Goal: Information Seeking & Learning: Learn about a topic

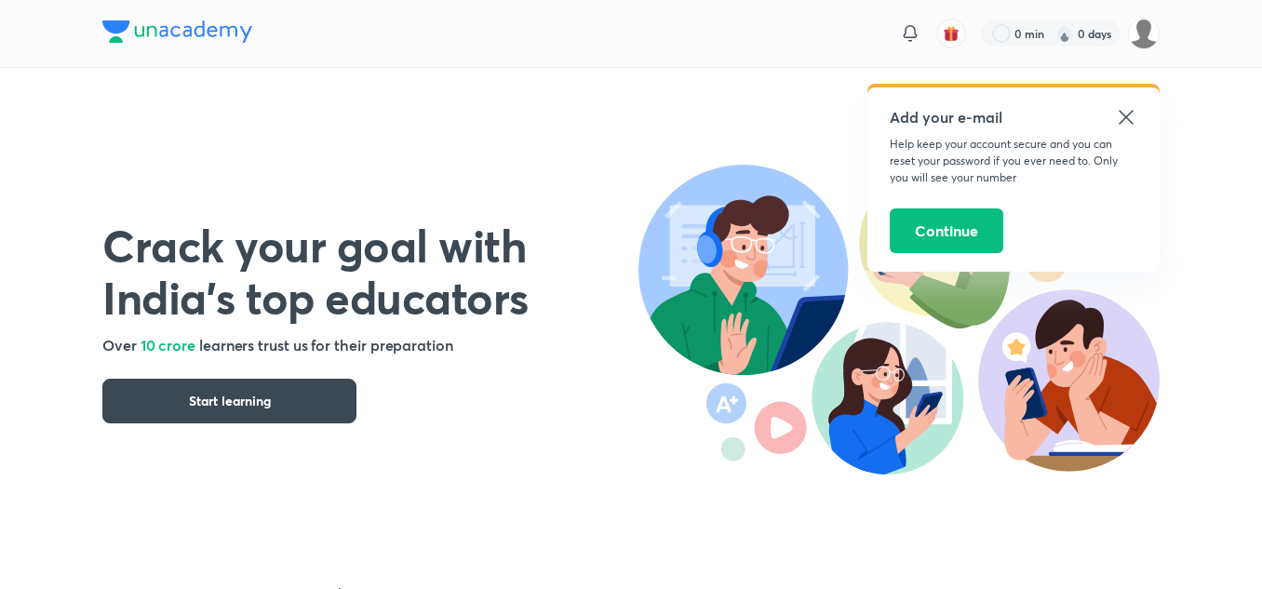
click at [1124, 117] on icon at bounding box center [1126, 117] width 22 height 22
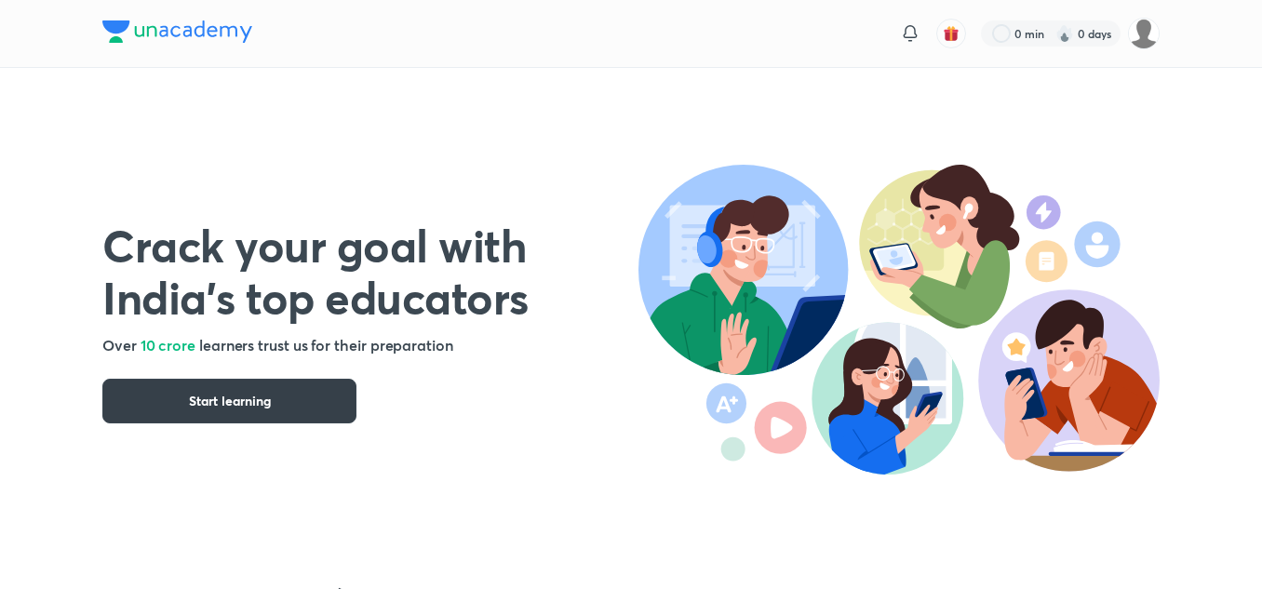
click at [218, 409] on span "Start learning" at bounding box center [230, 401] width 82 height 19
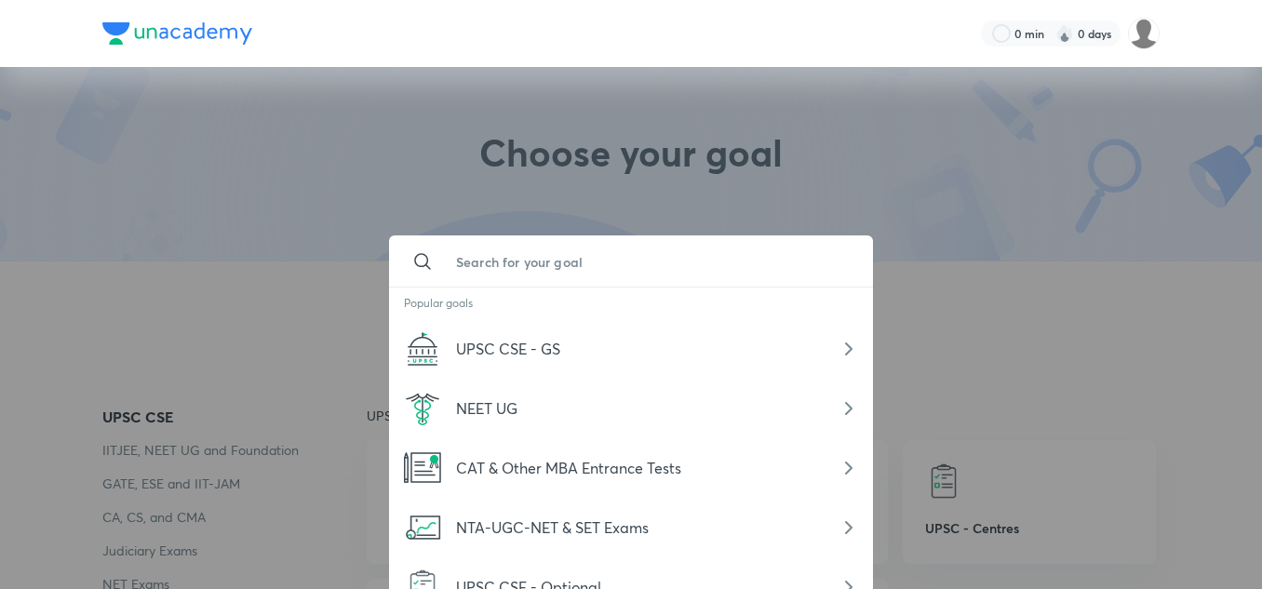
click at [552, 250] on input "text" at bounding box center [649, 261] width 417 height 50
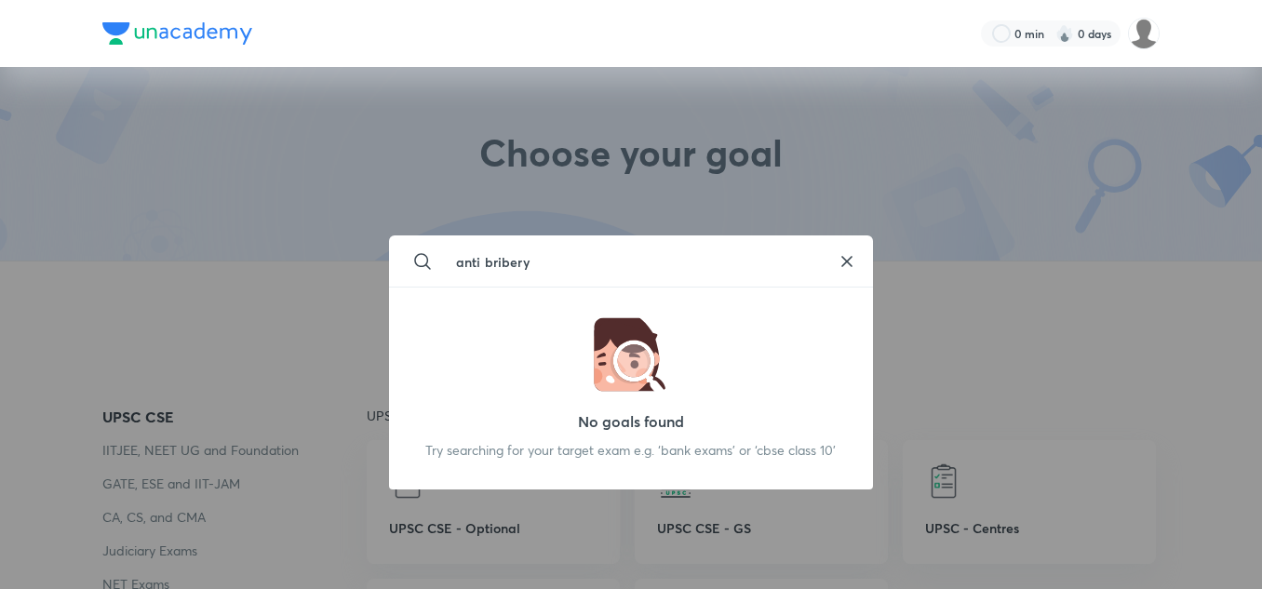
click at [486, 264] on input "anti bribery" at bounding box center [631, 261] width 380 height 50
click at [548, 259] on input "antibribery" at bounding box center [631, 261] width 380 height 50
type input "antibribery"
click at [848, 261] on icon at bounding box center [846, 261] width 9 height 9
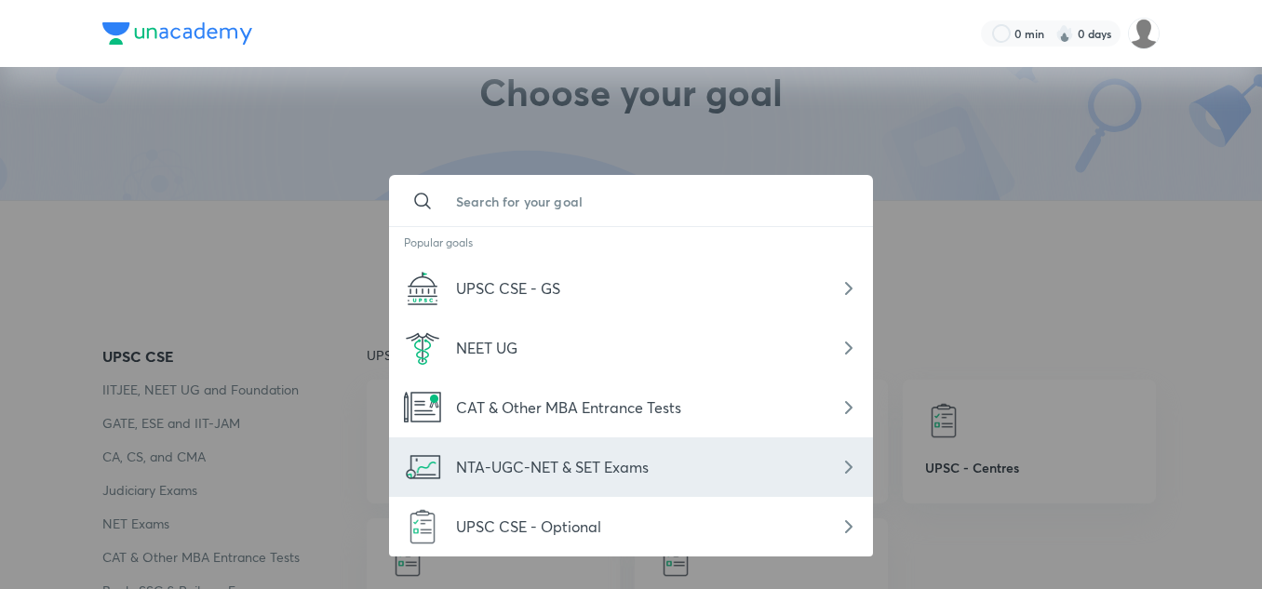
scroll to position [93, 0]
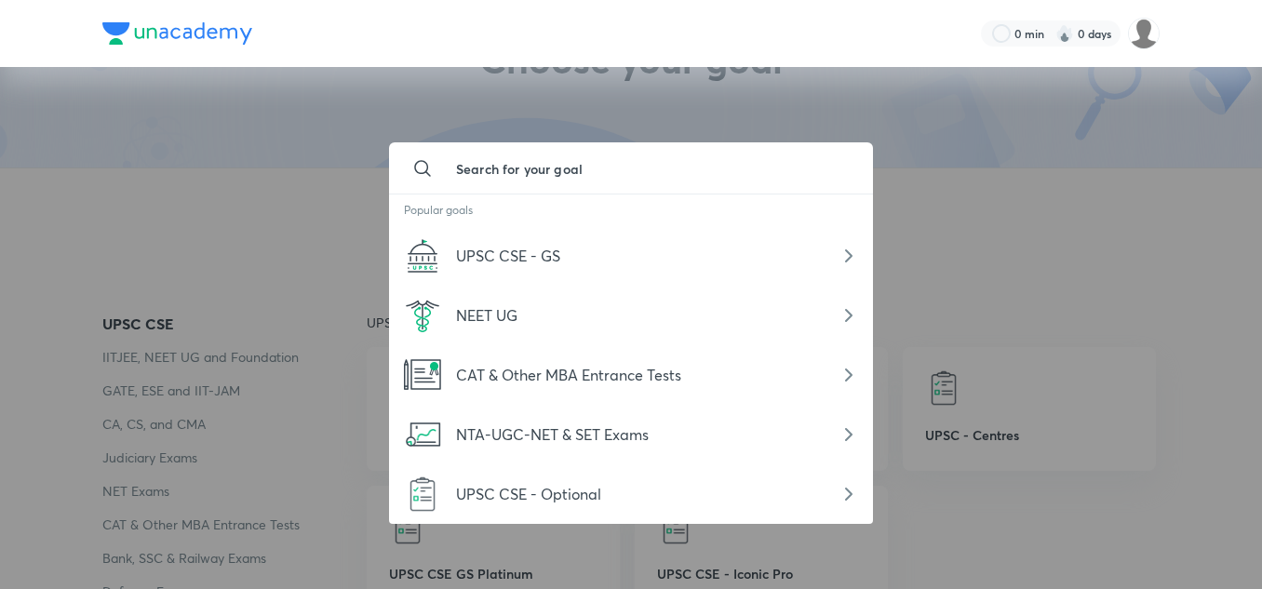
click at [1015, 230] on div at bounding box center [631, 294] width 1262 height 589
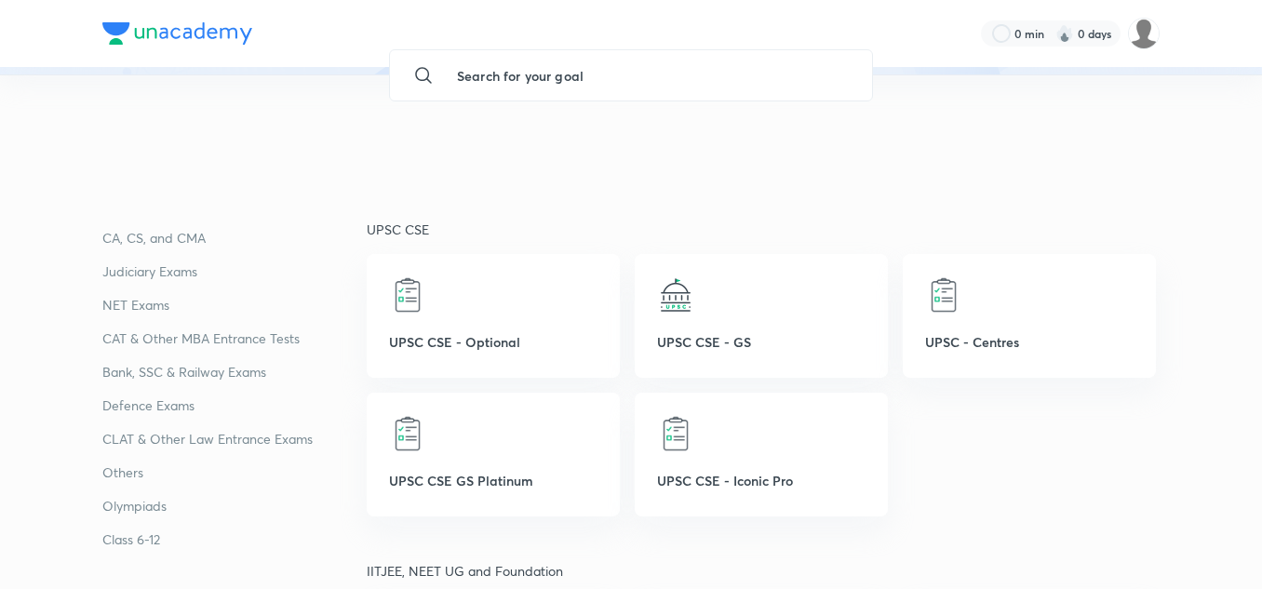
click at [174, 440] on p "CLAT & Other Law Entrance Exams" at bounding box center [234, 439] width 264 height 22
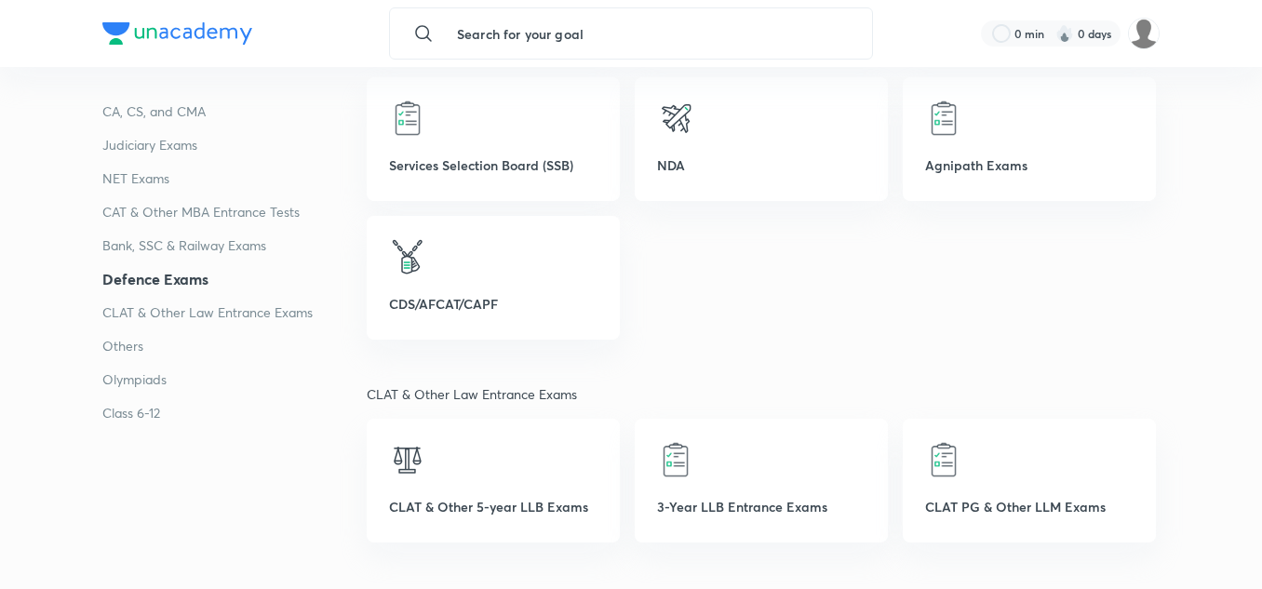
scroll to position [3707, 0]
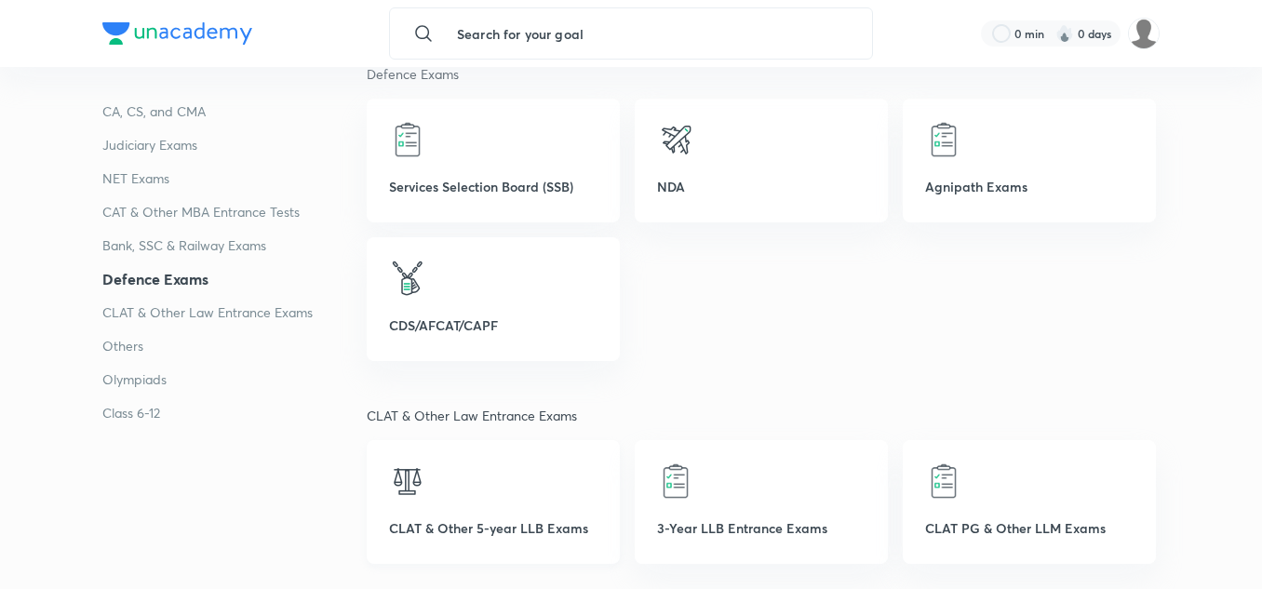
click at [477, 502] on div "CLAT & Other 5-year LLB Exams" at bounding box center [493, 502] width 253 height 124
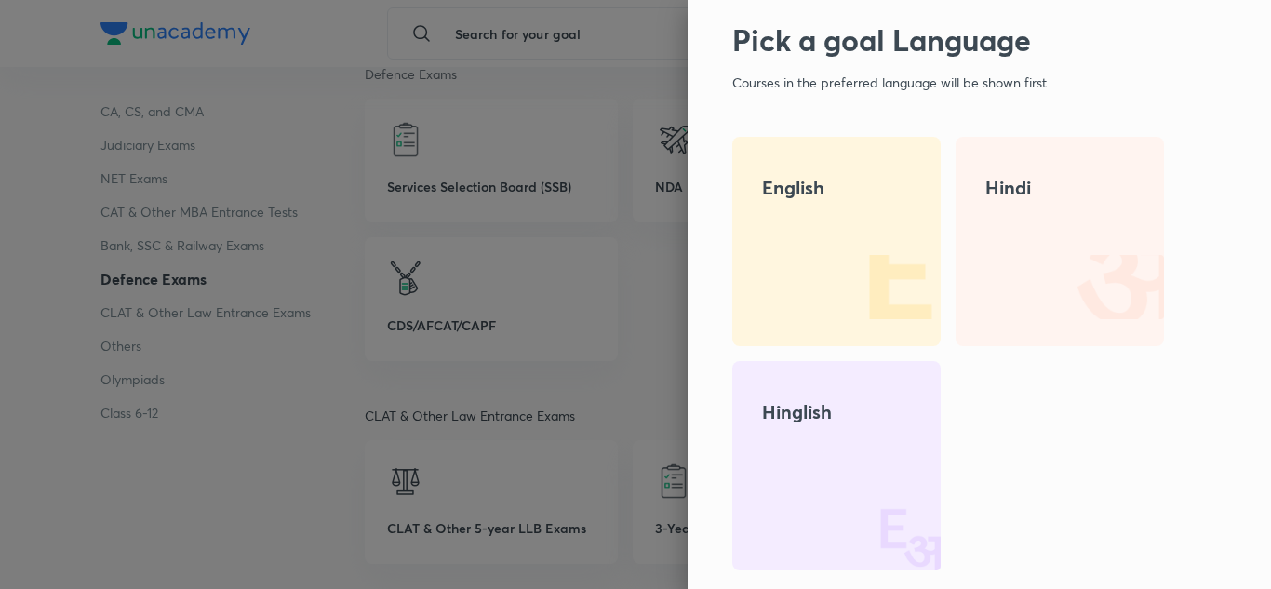
click at [792, 208] on div "English" at bounding box center [837, 241] width 208 height 209
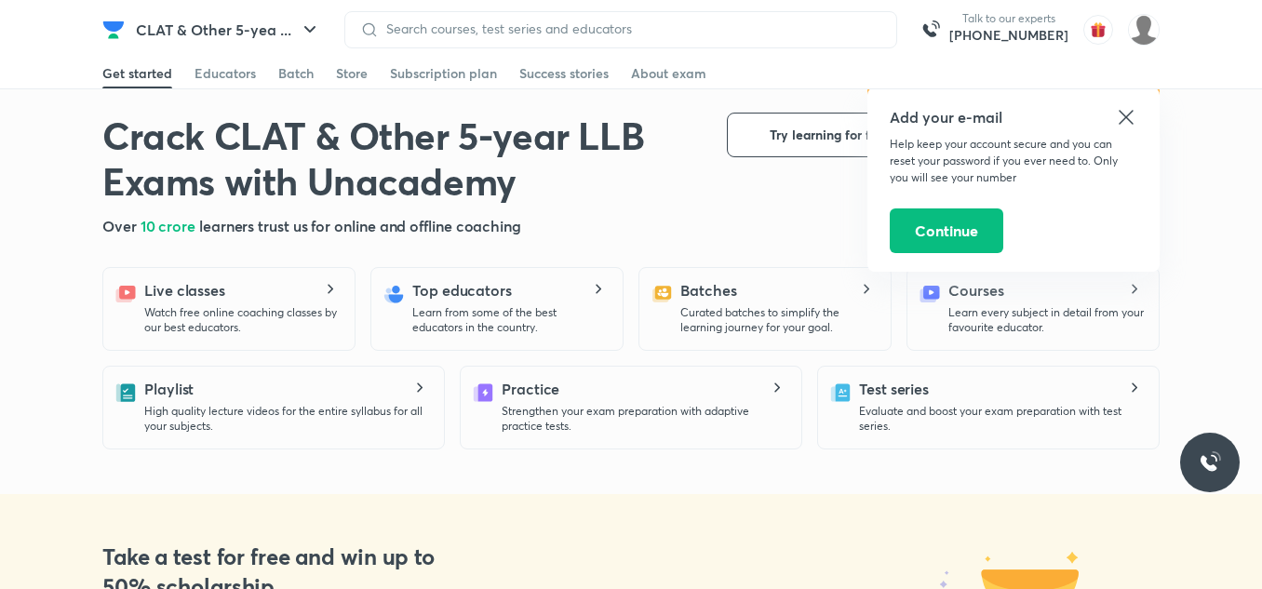
click at [1130, 116] on icon at bounding box center [1126, 117] width 22 height 22
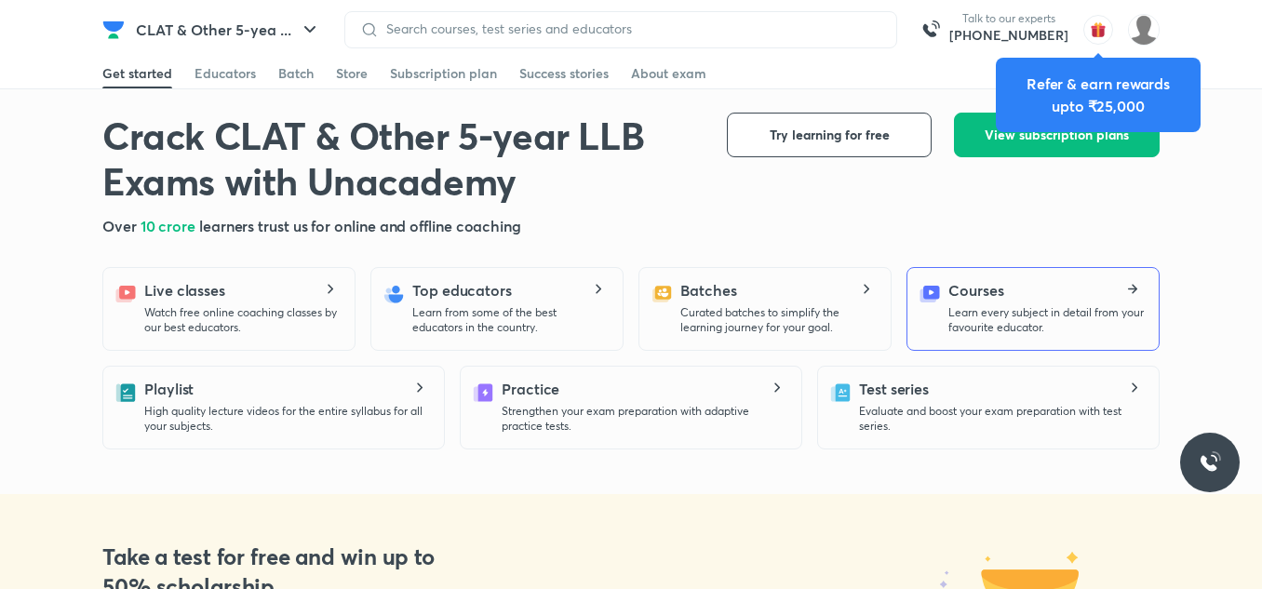
click at [1024, 316] on p "Learn every subject in detail from your favourite educator." at bounding box center [1045, 320] width 195 height 30
